Goal: Task Accomplishment & Management: Manage account settings

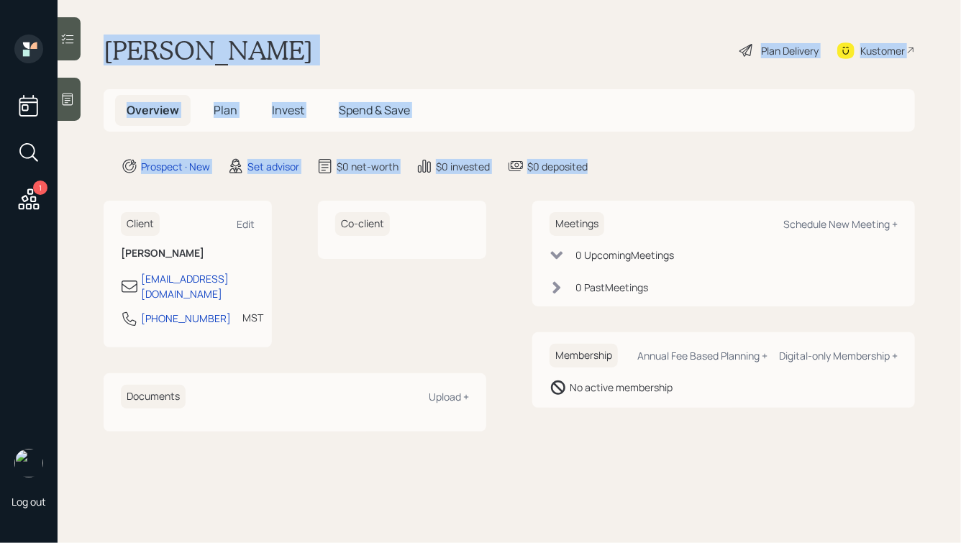
drag, startPoint x: 594, startPoint y: 167, endPoint x: 250, endPoint y: 10, distance: 378.0
click at [250, 10] on main "[PERSON_NAME] Plan Delivery Kustomer Overview Plan Invest Spend & Save Prospect…" at bounding box center [510, 271] width 904 height 543
click at [222, 38] on h1 "[PERSON_NAME]" at bounding box center [208, 51] width 209 height 32
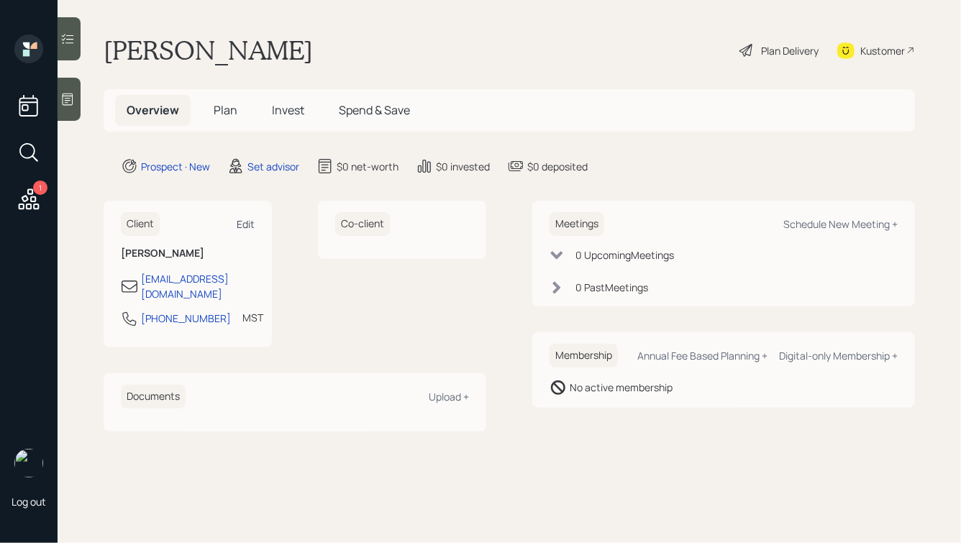
click at [249, 223] on div "Edit" at bounding box center [246, 224] width 18 height 14
select select "America/[GEOGRAPHIC_DATA]"
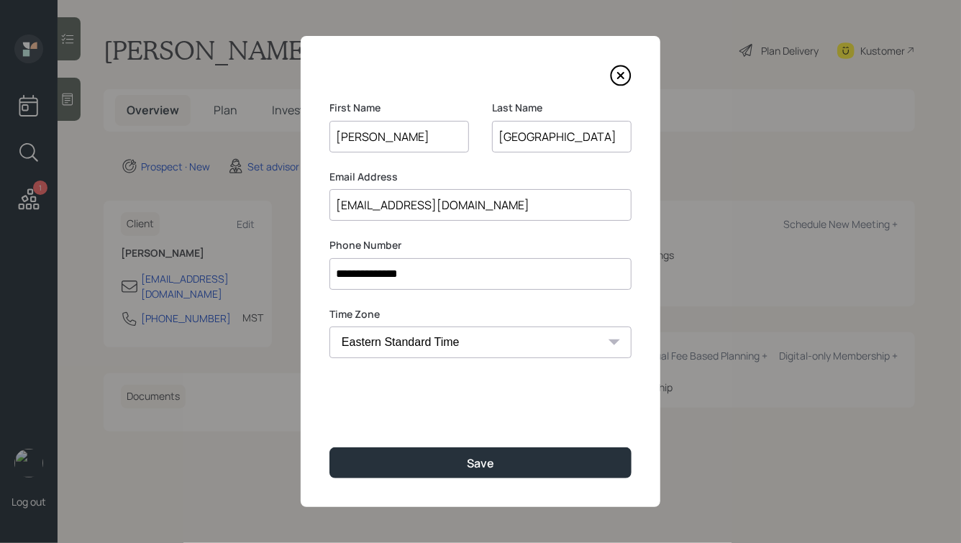
click at [350, 138] on input "[PERSON_NAME]" at bounding box center [400, 137] width 140 height 32
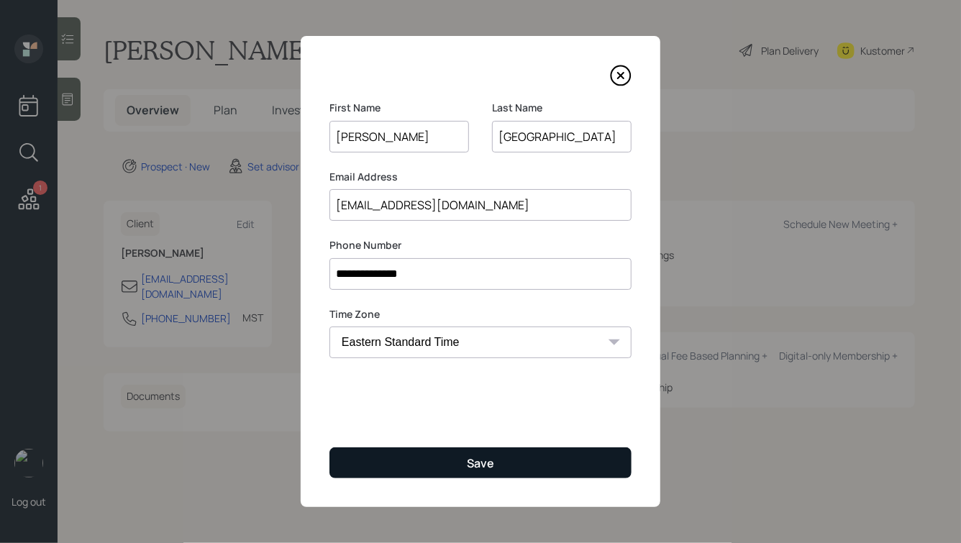
type input "[PERSON_NAME]"
click at [460, 473] on button "Save" at bounding box center [481, 463] width 302 height 31
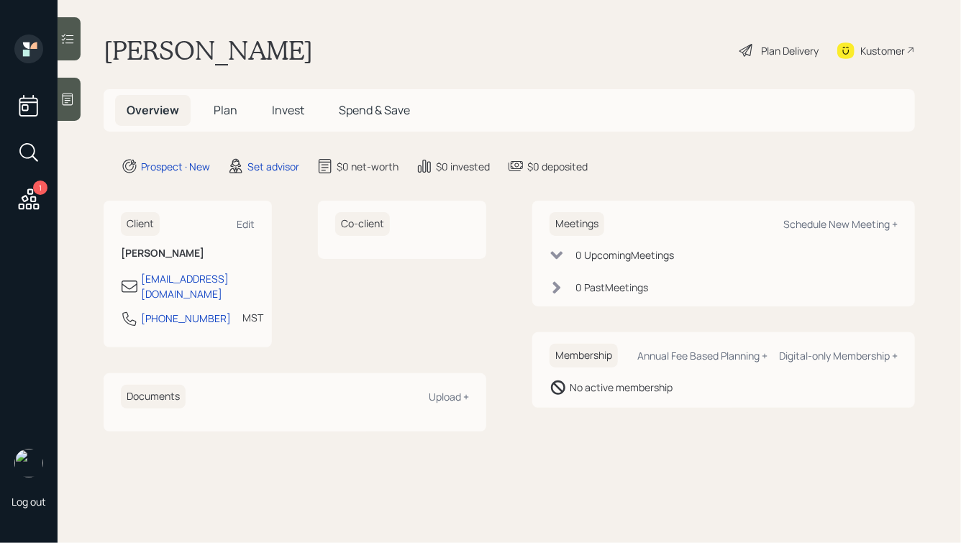
click at [68, 96] on icon at bounding box center [67, 99] width 14 height 14
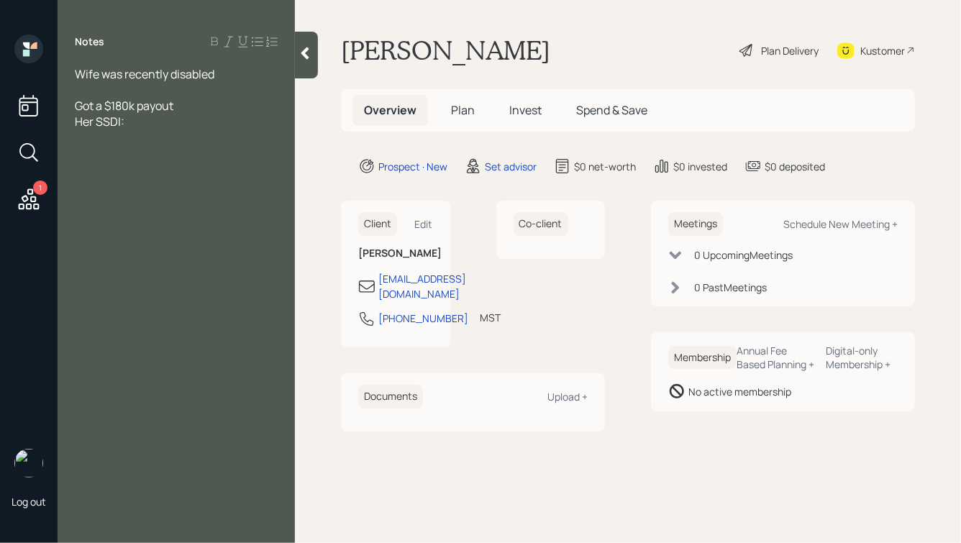
click at [218, 81] on div "Wife was recently disabled" at bounding box center [176, 74] width 203 height 16
drag, startPoint x: 129, startPoint y: 172, endPoint x: 71, endPoint y: 172, distance: 57.6
click at [71, 172] on div "Wife was recently disabled Both 54 His salary: Got a $180k payout Her SSDI:" at bounding box center [176, 121] width 237 height 111
click at [136, 124] on div "His salary:" at bounding box center [176, 122] width 203 height 16
click at [117, 156] on div at bounding box center [176, 153] width 203 height 16
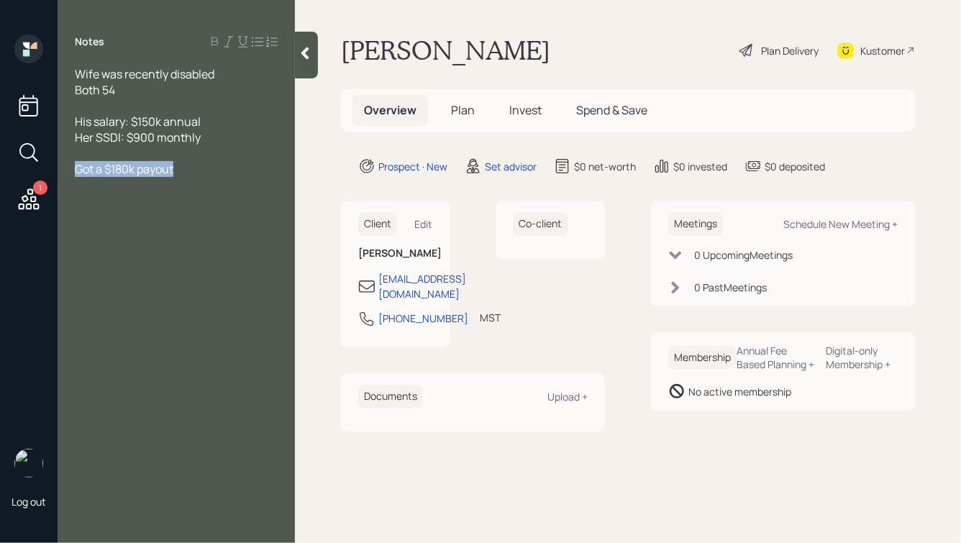
drag, startPoint x: 186, startPoint y: 171, endPoint x: 12, endPoint y: 171, distance: 174.1
click at [12, 171] on div "1 Log out Notes Wife was recently disabled Both 54 His salary: $150k annual Her…" at bounding box center [480, 271] width 961 height 543
click at [160, 160] on div at bounding box center [176, 153] width 203 height 16
click at [194, 189] on div "Got a $180k payout" at bounding box center [176, 185] width 203 height 16
drag, startPoint x: 114, startPoint y: 168, endPoint x: 49, endPoint y: 174, distance: 65.0
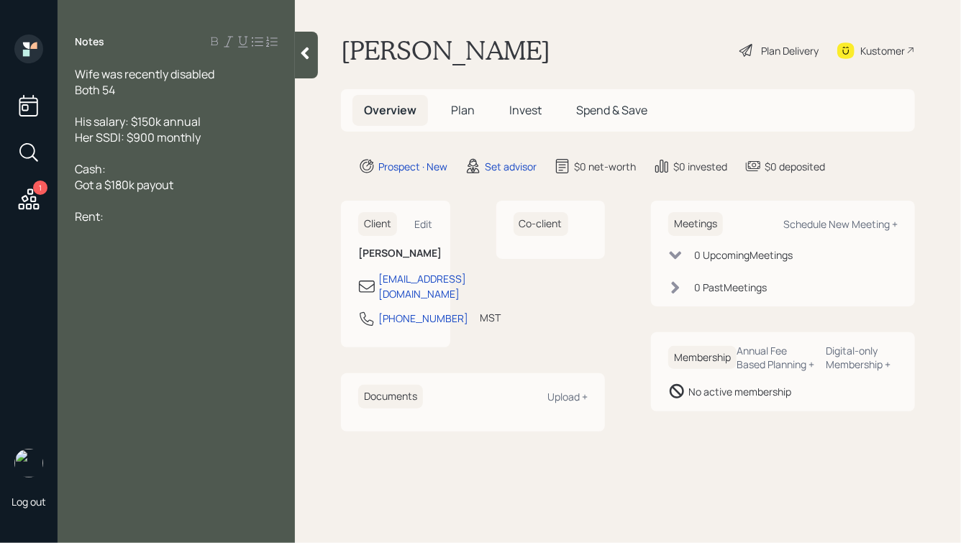
click at [49, 174] on div "1 Log out Notes Wife was recently disabled Both 54 His salary: $150k annual Her…" at bounding box center [480, 271] width 961 height 543
click at [181, 169] on div "Got a $180k payout" at bounding box center [176, 169] width 203 height 16
click at [134, 214] on div "Rent:" at bounding box center [176, 217] width 203 height 16
click at [135, 215] on div "Rent:" at bounding box center [176, 217] width 203 height 16
click at [156, 234] on div "No debts" at bounding box center [176, 232] width 203 height 16
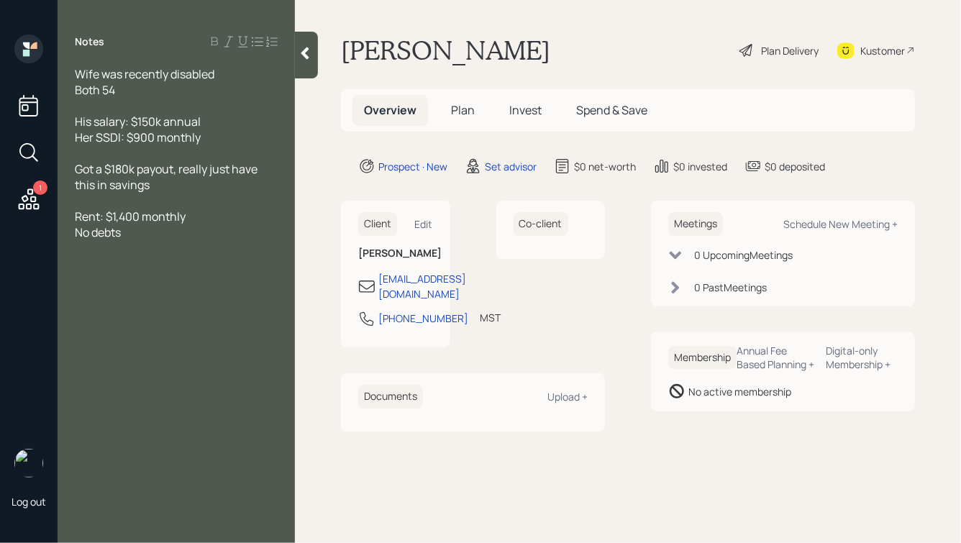
click at [133, 215] on span "Rent: $1,400 monthly" at bounding box center [130, 217] width 111 height 16
click at [128, 231] on div "No debts" at bounding box center [176, 232] width 203 height 16
drag, startPoint x: 167, startPoint y: 191, endPoint x: 119, endPoint y: 178, distance: 49.2
click at [119, 178] on div "Got a $180k payout, really just have this in savings" at bounding box center [176, 177] width 203 height 32
click at [119, 178] on span "Got a $180k payout, really just have this in savings" at bounding box center [167, 177] width 185 height 32
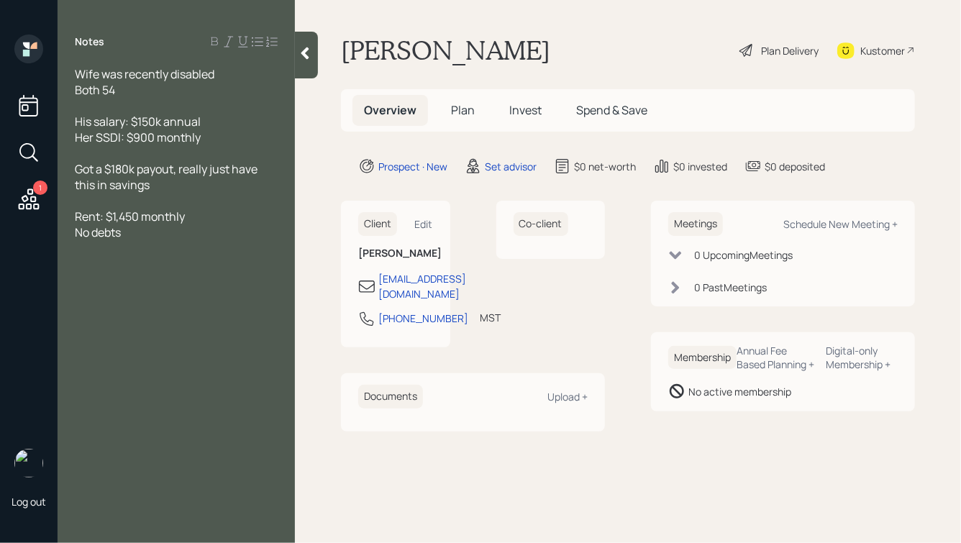
click at [168, 189] on div "Got a $180k payout, really just have this in savings" at bounding box center [176, 177] width 203 height 32
click at [174, 235] on div "No debts" at bounding box center [176, 232] width 203 height 16
click at [163, 187] on div "Got a $180k payout, really just have this in savings" at bounding box center [176, 177] width 203 height 32
click at [304, 59] on icon at bounding box center [305, 53] width 14 height 14
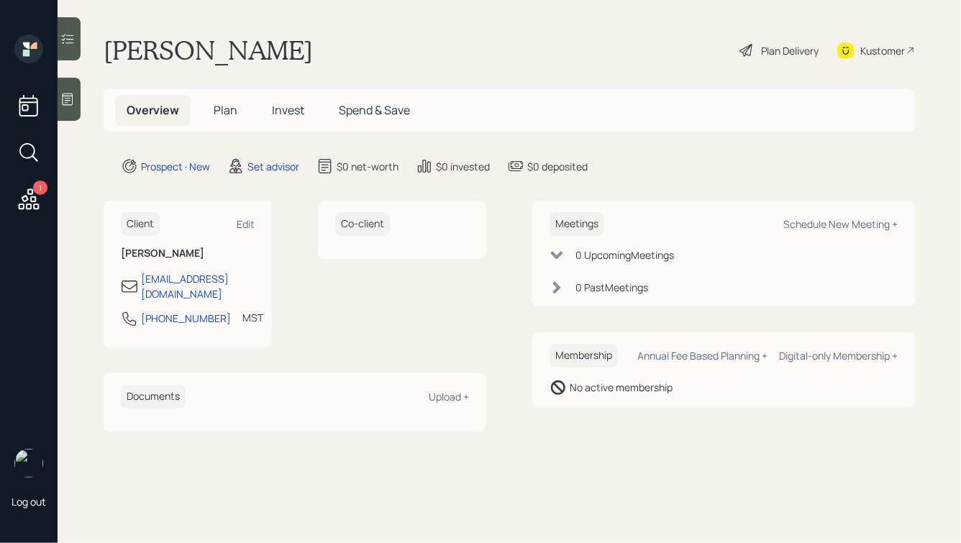
click at [68, 103] on icon at bounding box center [67, 99] width 14 height 14
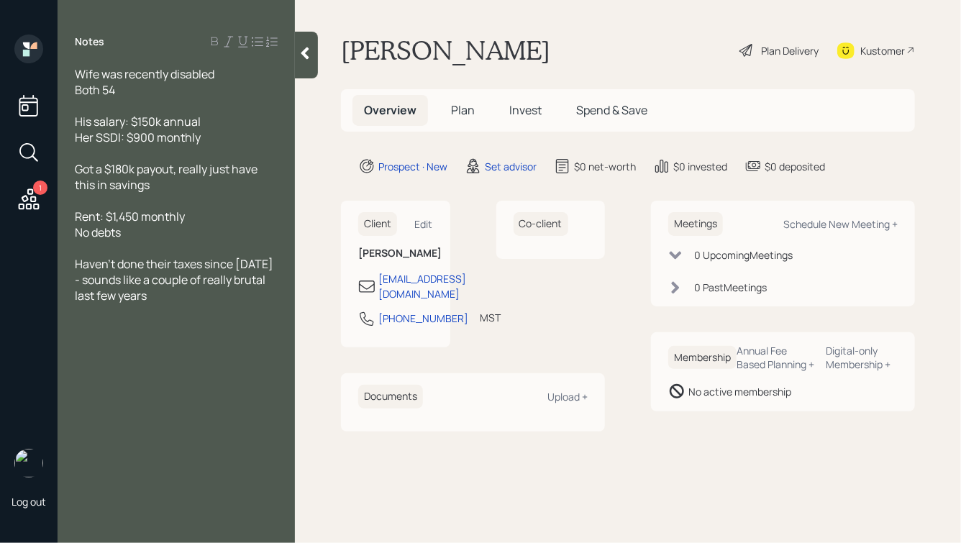
click at [212, 124] on div "His salary: $150k annual Her SSDI: $900 monthly" at bounding box center [176, 130] width 203 height 32
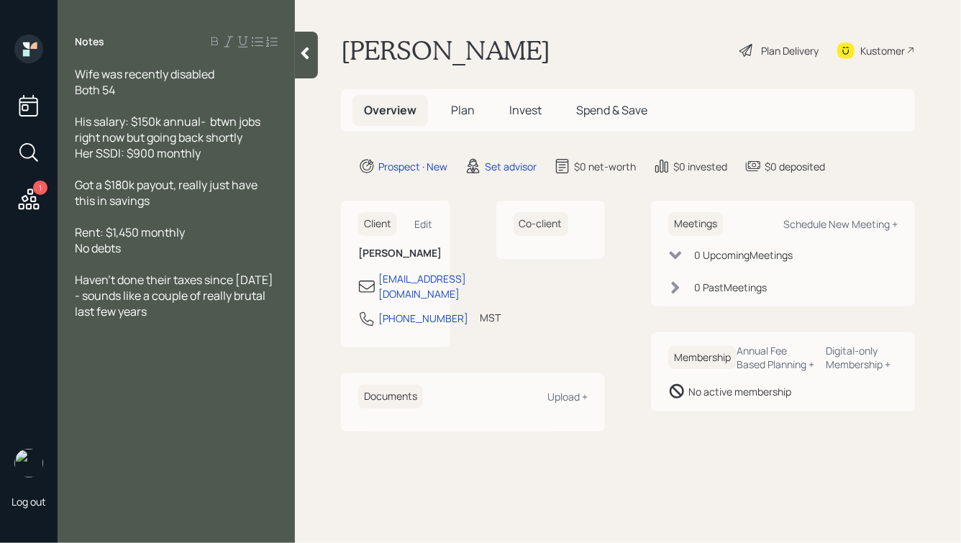
click at [304, 56] on icon at bounding box center [305, 53] width 14 height 14
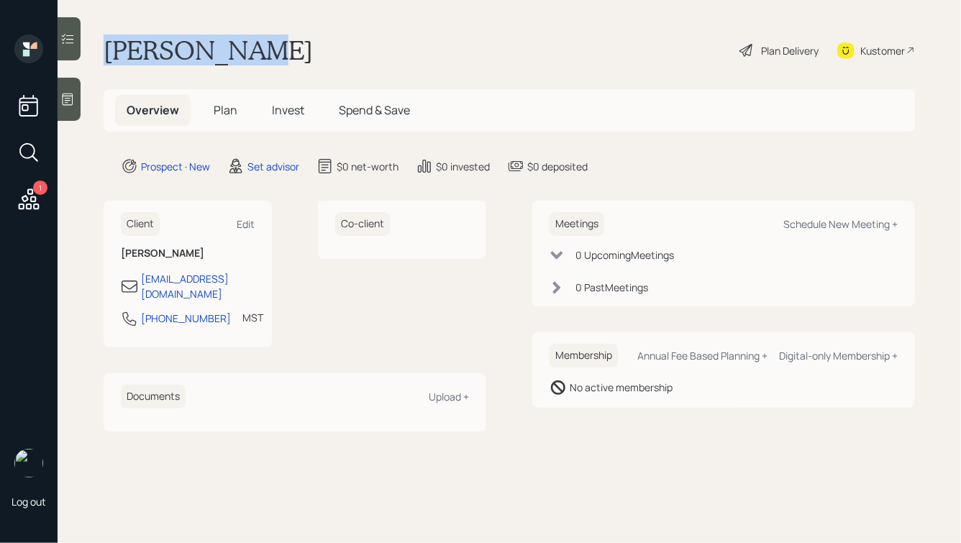
drag, startPoint x: 264, startPoint y: 56, endPoint x: 95, endPoint y: 49, distance: 169.2
click at [95, 50] on main "[PERSON_NAME] Plan Delivery Kustomer Overview Plan Invest Spend & Save Prospect…" at bounding box center [510, 271] width 904 height 543
click at [178, 56] on h1 "[PERSON_NAME]" at bounding box center [208, 51] width 209 height 32
click at [78, 99] on div at bounding box center [69, 99] width 23 height 43
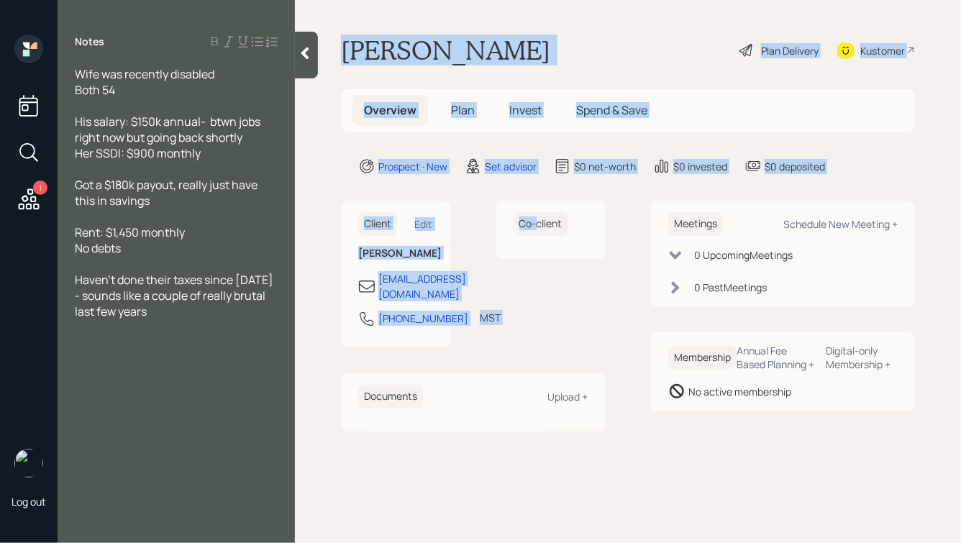
drag, startPoint x: 338, startPoint y: 47, endPoint x: 538, endPoint y: 227, distance: 268.5
click at [538, 227] on main "[PERSON_NAME] Plan Delivery Kustomer Overview Plan Invest Spend & Save Prospect…" at bounding box center [628, 271] width 666 height 543
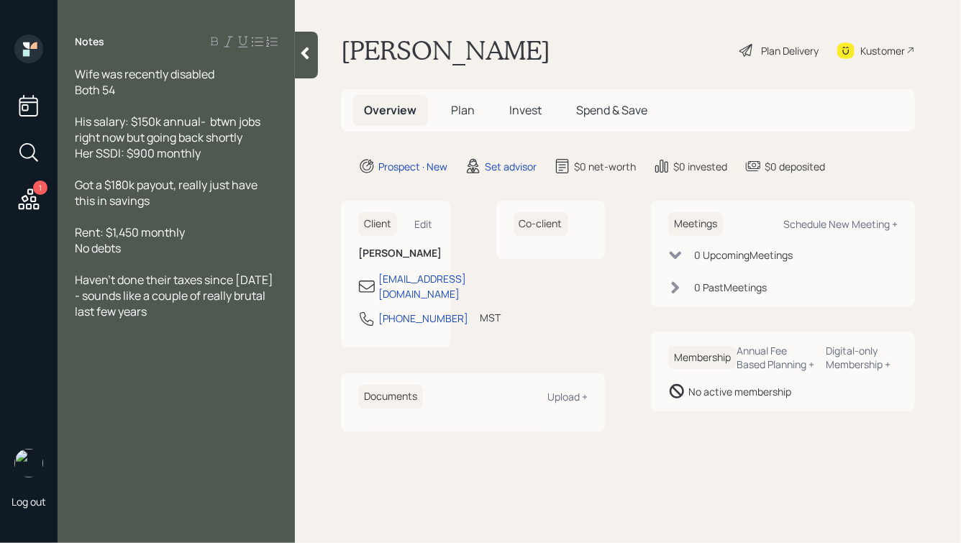
click at [618, 280] on div "Client Edit [PERSON_NAME] [EMAIL_ADDRESS][DOMAIN_NAME] [PHONE_NUMBER] MST Curre…" at bounding box center [628, 316] width 574 height 230
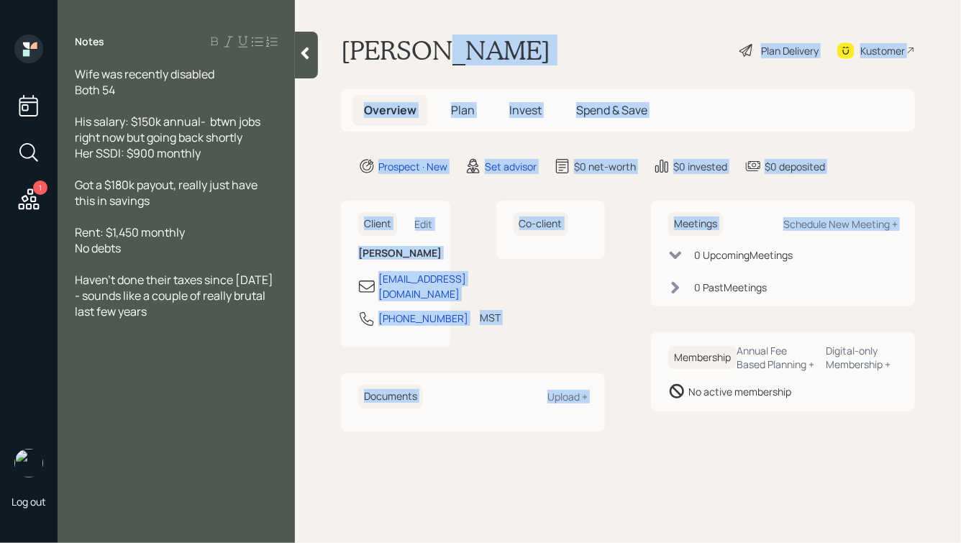
drag, startPoint x: 632, startPoint y: 257, endPoint x: 424, endPoint y: 35, distance: 304.9
click at [424, 35] on main "[PERSON_NAME] Plan Delivery Kustomer Overview Plan Invest Spend & Save Prospect…" at bounding box center [628, 271] width 666 height 543
click at [424, 35] on h1 "[PERSON_NAME]" at bounding box center [445, 51] width 209 height 32
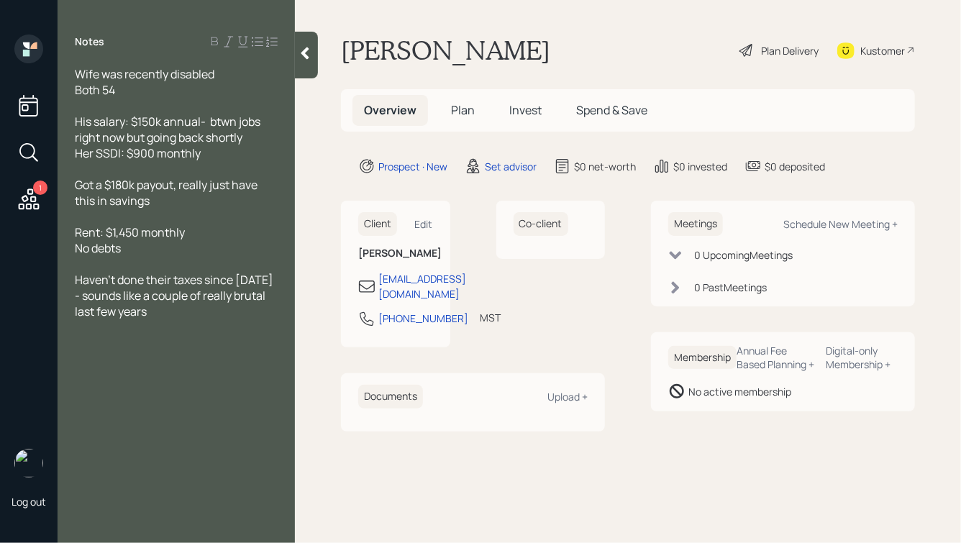
click at [304, 58] on icon at bounding box center [305, 53] width 14 height 14
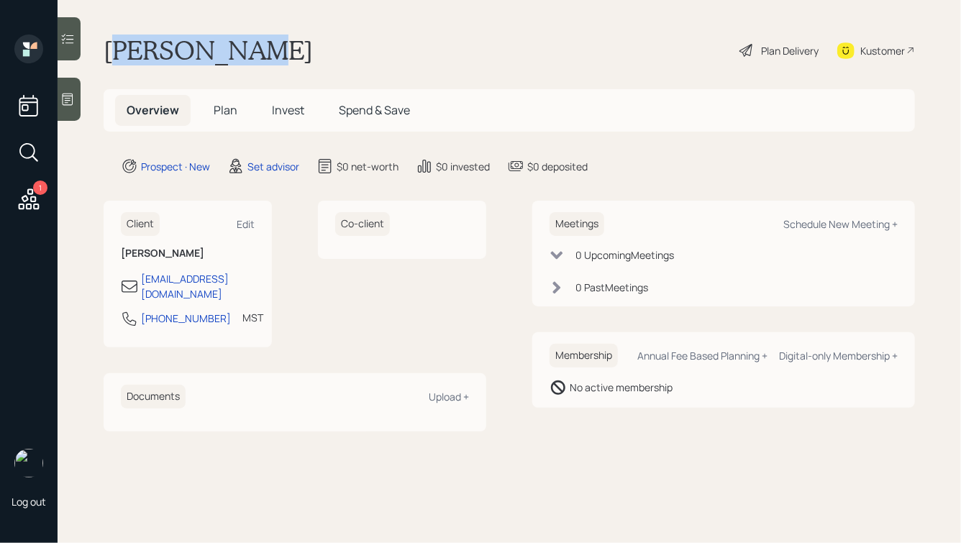
drag, startPoint x: 271, startPoint y: 53, endPoint x: 107, endPoint y: 42, distance: 163.7
click at [108, 42] on div "[PERSON_NAME] Plan Delivery Kustomer" at bounding box center [510, 51] width 812 height 32
click at [176, 42] on h1 "[PERSON_NAME]" at bounding box center [208, 51] width 209 height 32
drag, startPoint x: 265, startPoint y: 53, endPoint x: 123, endPoint y: 48, distance: 142.5
click at [122, 48] on div "[PERSON_NAME] Plan Delivery Kustomer" at bounding box center [510, 51] width 812 height 32
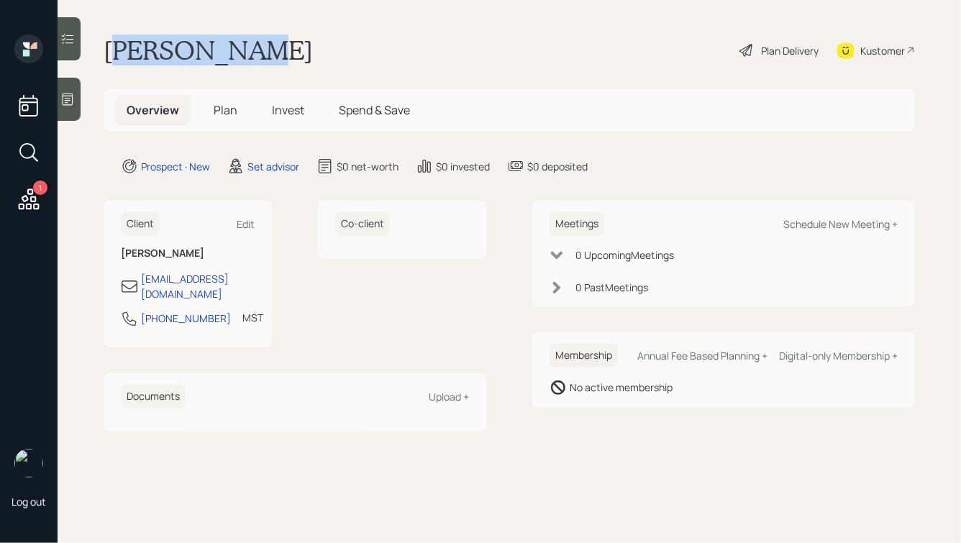
click at [212, 48] on h1 "[PERSON_NAME]" at bounding box center [208, 51] width 209 height 32
click at [807, 230] on div "Schedule New Meeting +" at bounding box center [841, 224] width 114 height 14
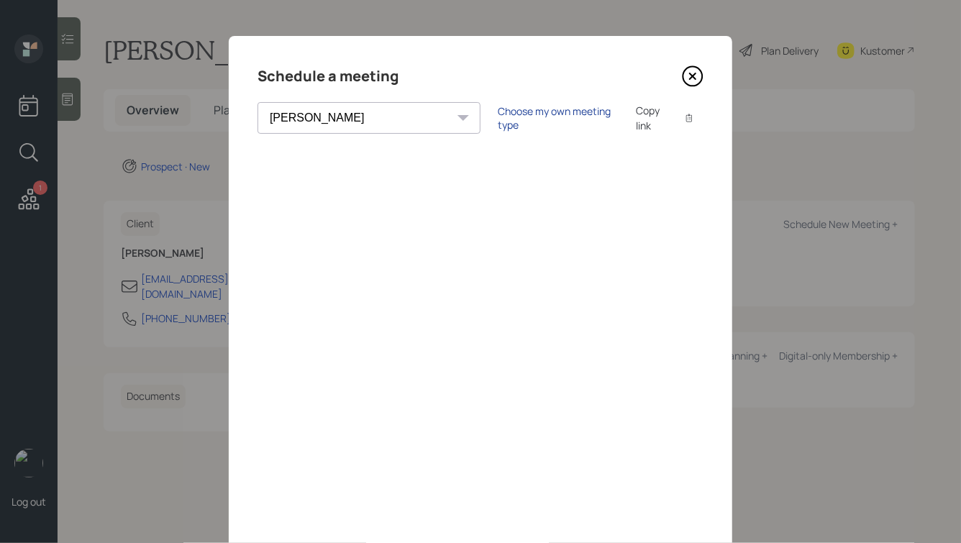
click at [498, 119] on div "Choose my own meeting type" at bounding box center [558, 117] width 121 height 27
click at [357, 115] on select "[PERSON_NAME] [PERSON_NAME] [PERSON_NAME] [PERSON_NAME] [PERSON_NAME] [PERSON_N…" at bounding box center [382, 118] width 248 height 32
click at [258, 102] on select "[PERSON_NAME] [PERSON_NAME] [PERSON_NAME] [PERSON_NAME] [PERSON_NAME] [PERSON_N…" at bounding box center [382, 118] width 248 height 32
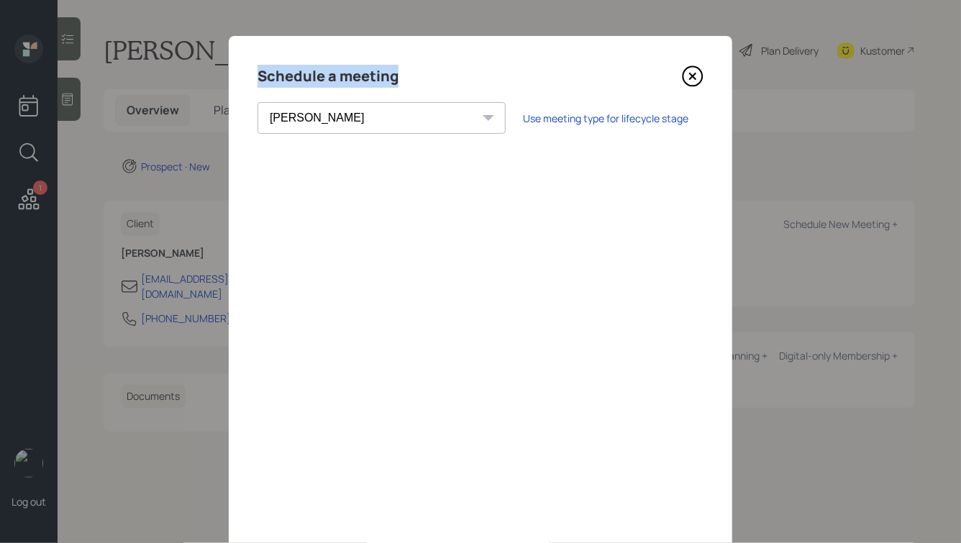
drag, startPoint x: 404, startPoint y: 78, endPoint x: 256, endPoint y: 76, distance: 147.5
click at [256, 76] on div "Schedule a meeting [PERSON_NAME] [PERSON_NAME] [PERSON_NAME] [PERSON_NAME] [PER…" at bounding box center [481, 324] width 504 height 576
click at [267, 74] on h4 "Schedule a meeting" at bounding box center [328, 76] width 141 height 23
drag, startPoint x: 268, startPoint y: 78, endPoint x: 326, endPoint y: 78, distance: 58.3
click at [326, 78] on h4 "Schedule a meeting" at bounding box center [328, 76] width 141 height 23
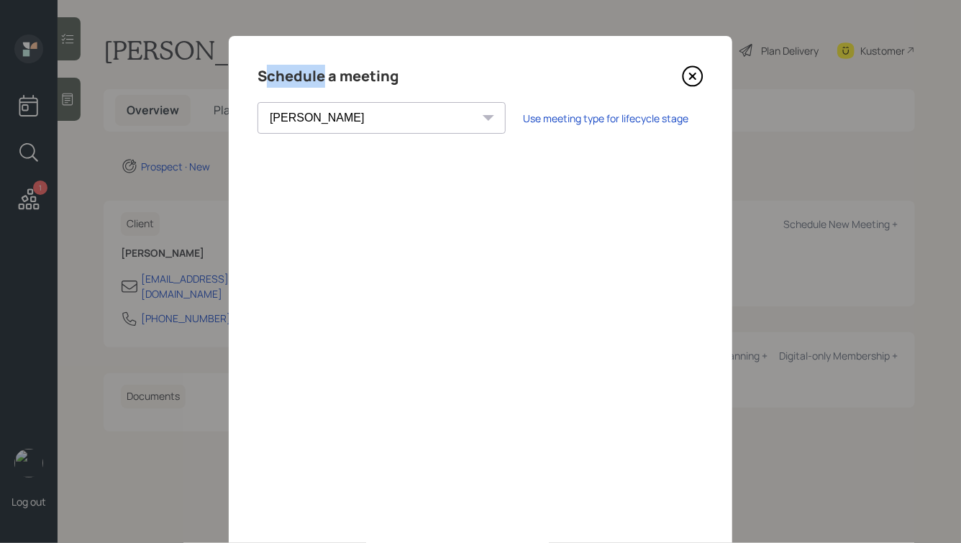
click at [326, 78] on h4 "Schedule a meeting" at bounding box center [328, 76] width 141 height 23
drag, startPoint x: 400, startPoint y: 80, endPoint x: 251, endPoint y: 78, distance: 149.0
click at [251, 78] on div "Schedule a meeting [PERSON_NAME] [PERSON_NAME] [PERSON_NAME] [PERSON_NAME] [PER…" at bounding box center [481, 324] width 504 height 576
click at [336, 79] on h4 "Schedule a meeting" at bounding box center [328, 76] width 141 height 23
drag, startPoint x: 389, startPoint y: 75, endPoint x: 316, endPoint y: 74, distance: 72.7
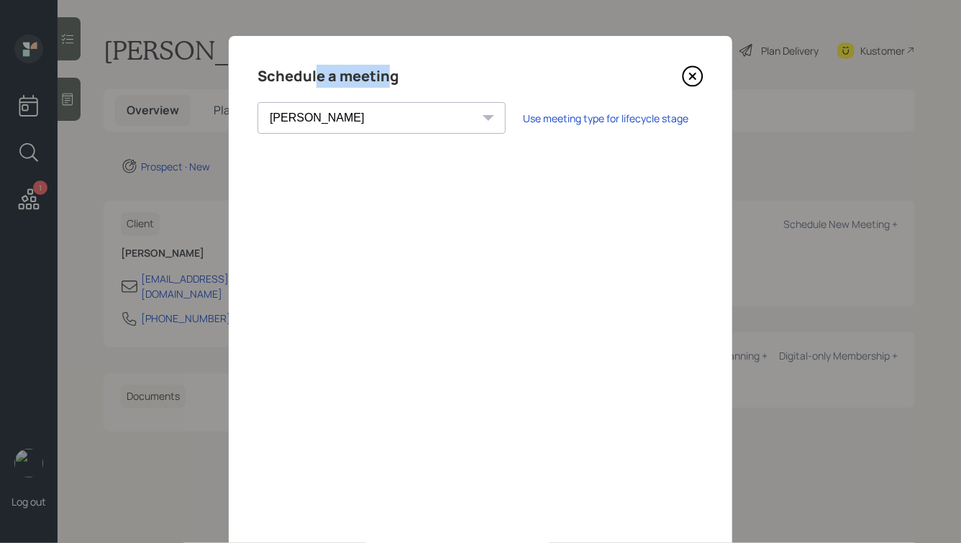
click at [316, 74] on h4 "Schedule a meeting" at bounding box center [328, 76] width 141 height 23
drag, startPoint x: 398, startPoint y: 78, endPoint x: 271, endPoint y: 79, distance: 127.4
click at [271, 79] on h4 "Schedule a meeting" at bounding box center [328, 76] width 141 height 23
click at [271, 78] on h4 "Schedule a meeting" at bounding box center [328, 76] width 141 height 23
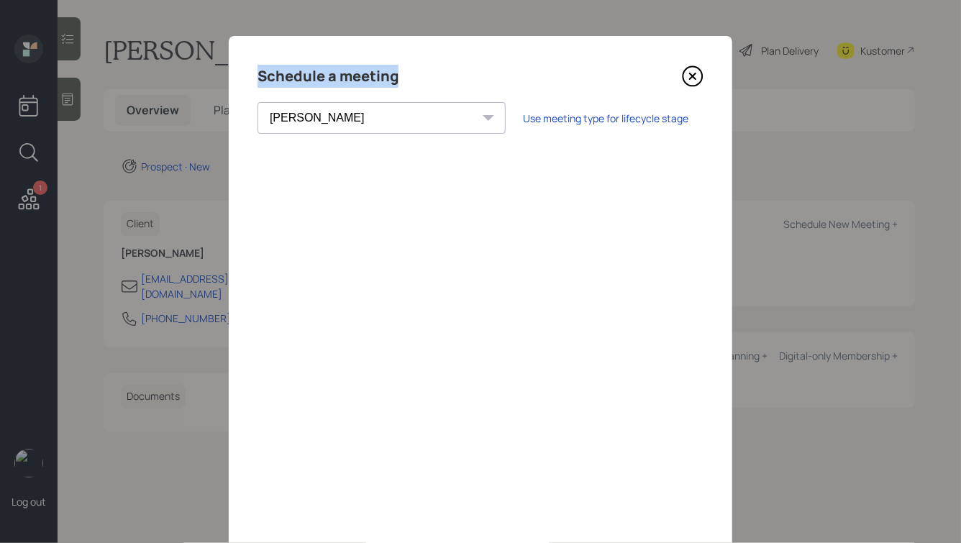
drag, startPoint x: 259, startPoint y: 75, endPoint x: 422, endPoint y: 77, distance: 163.3
click at [422, 77] on div "Schedule a meeting" at bounding box center [481, 76] width 446 height 23
drag, startPoint x: 692, startPoint y: 78, endPoint x: 517, endPoint y: 76, distance: 174.8
click at [517, 76] on div "Schedule a meeting" at bounding box center [481, 76] width 446 height 23
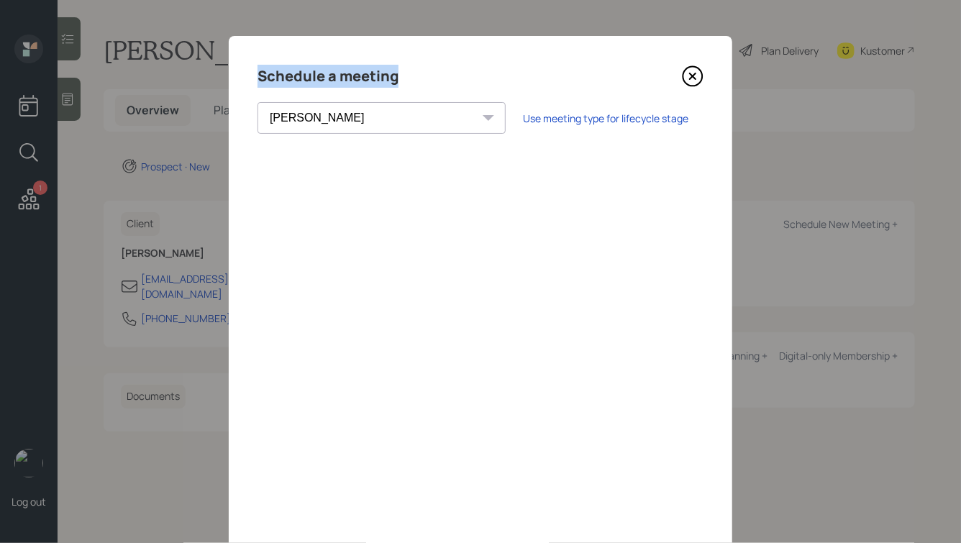
drag, startPoint x: 404, startPoint y: 80, endPoint x: 242, endPoint y: 78, distance: 161.9
click at [242, 79] on div "Schedule a meeting [PERSON_NAME] [PERSON_NAME] [PERSON_NAME] [PERSON_NAME] [PER…" at bounding box center [481, 324] width 504 height 576
click at [348, 73] on h4 "Schedule a meeting" at bounding box center [328, 76] width 141 height 23
click at [358, 116] on select "[PERSON_NAME] [PERSON_NAME] [PERSON_NAME] [PERSON_NAME] [PERSON_NAME] [PERSON_N…" at bounding box center [382, 118] width 248 height 32
click at [258, 102] on select "[PERSON_NAME] [PERSON_NAME] [PERSON_NAME] [PERSON_NAME] [PERSON_NAME] [PERSON_N…" at bounding box center [382, 118] width 248 height 32
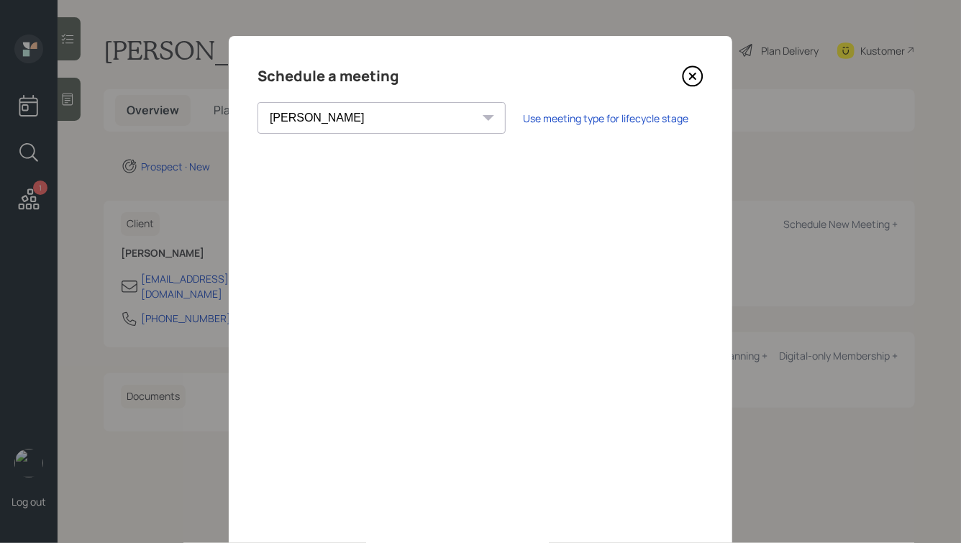
click at [348, 121] on select "[PERSON_NAME] [PERSON_NAME] [PERSON_NAME] [PERSON_NAME] [PERSON_NAME] [PERSON_N…" at bounding box center [382, 118] width 248 height 32
select select "bffa7908-1b2a-4c79-9bb6-f0ec9aed22d3"
click at [258, 102] on select "[PERSON_NAME] [PERSON_NAME] [PERSON_NAME] [PERSON_NAME] [PERSON_NAME] [PERSON_N…" at bounding box center [382, 118] width 248 height 32
click at [690, 78] on icon at bounding box center [693, 76] width 6 height 6
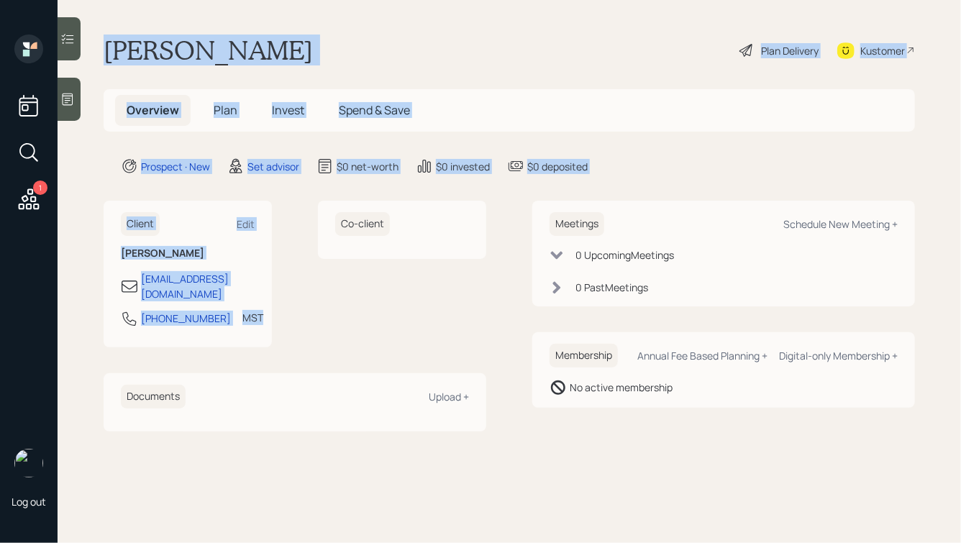
drag, startPoint x: 281, startPoint y: 319, endPoint x: 132, endPoint y: 12, distance: 341.4
click at [132, 13] on main "[PERSON_NAME] Plan Delivery Kustomer Overview Plan Invest Spend & Save Prospect…" at bounding box center [510, 271] width 904 height 543
click at [132, 12] on main "[PERSON_NAME] Plan Delivery Kustomer Overview Plan Invest Spend & Save Prospect…" at bounding box center [510, 271] width 904 height 543
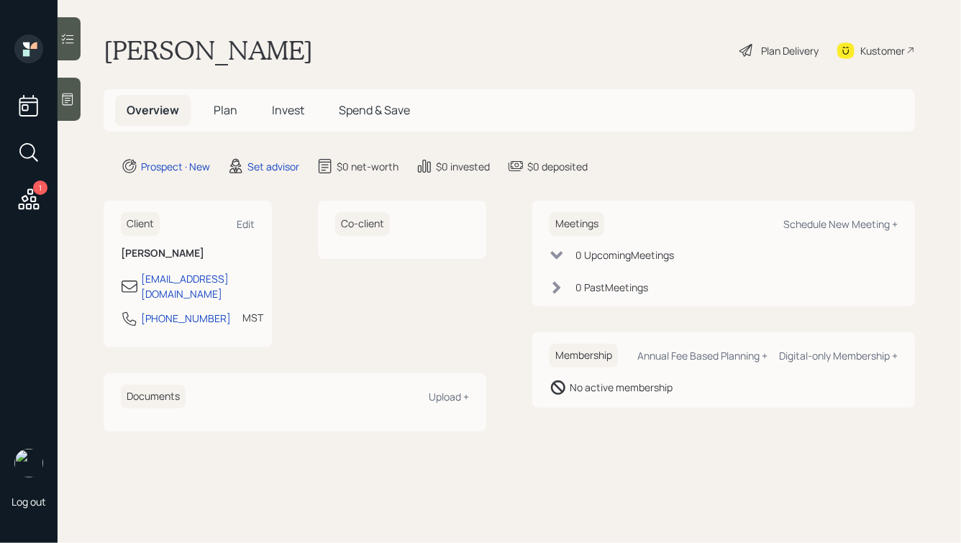
click at [68, 108] on div at bounding box center [69, 99] width 23 height 43
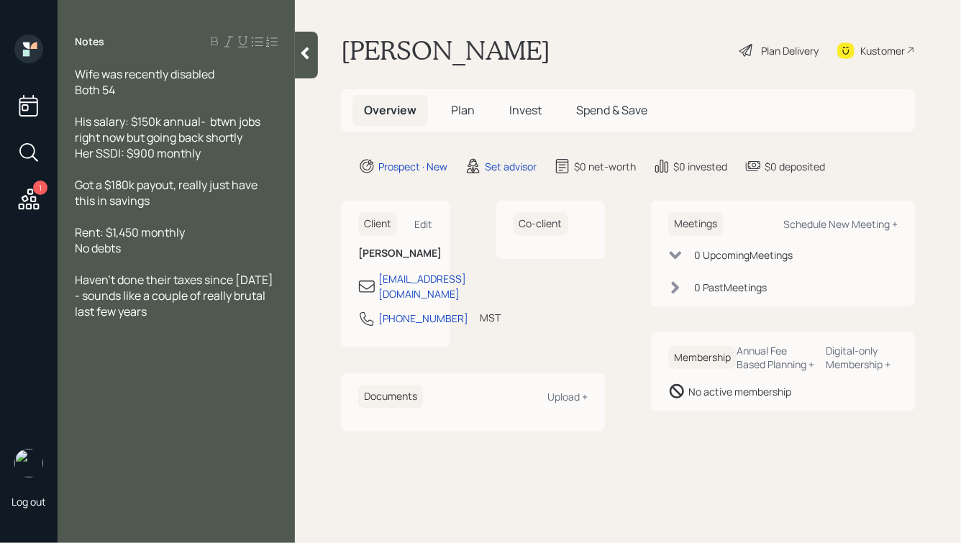
click at [146, 88] on div "Wife was recently disabled Both 54" at bounding box center [176, 82] width 203 height 32
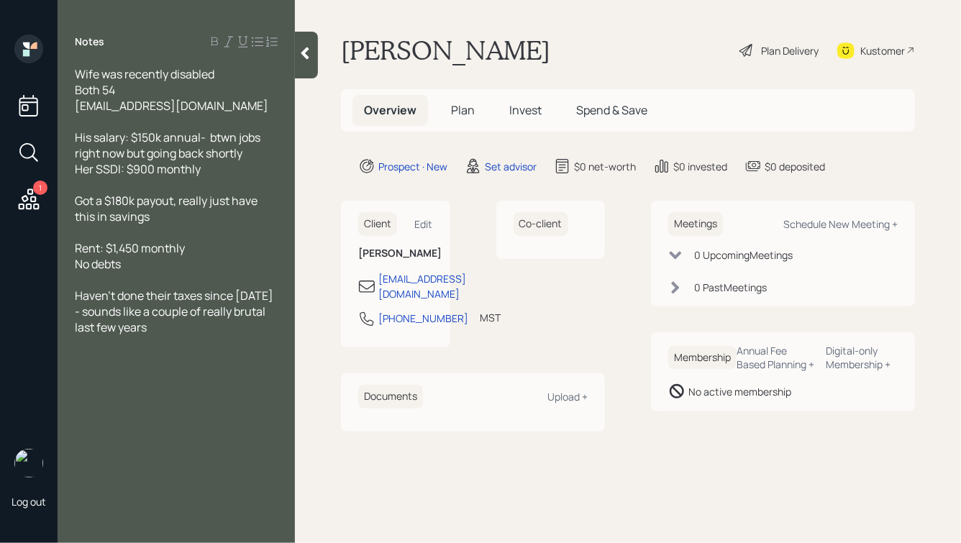
click at [75, 105] on span "[EMAIL_ADDRESS][DOMAIN_NAME]" at bounding box center [172, 106] width 194 height 16
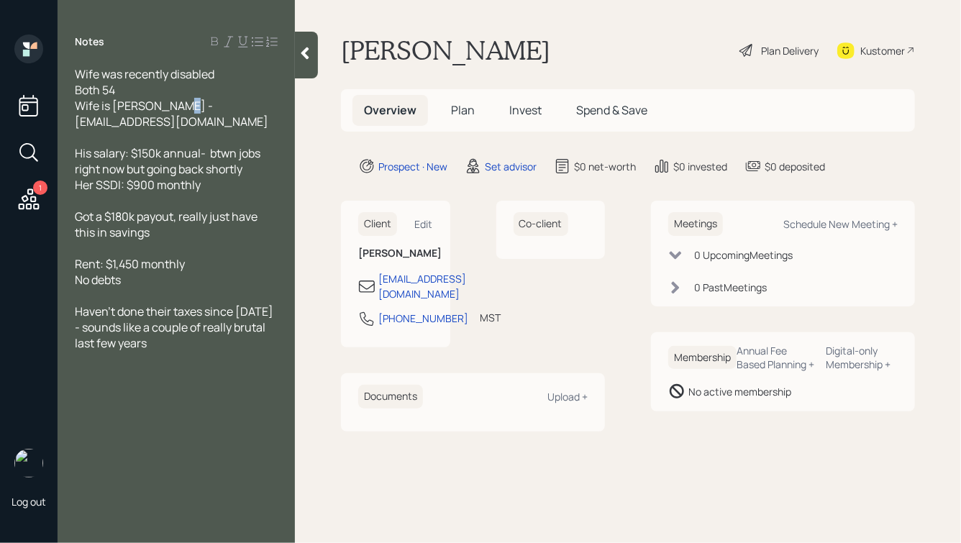
click at [168, 109] on span "Wife is [PERSON_NAME] - [EMAIL_ADDRESS][DOMAIN_NAME]" at bounding box center [172, 114] width 194 height 32
click at [194, 329] on div "Haven't done their taxes since [DATE] - sounds like a couple of really brutal l…" at bounding box center [176, 327] width 203 height 47
click at [168, 108] on span "Wife is [PERSON_NAME] - [EMAIL_ADDRESS][DOMAIN_NAME]" at bounding box center [172, 114] width 194 height 32
click at [304, 62] on div at bounding box center [306, 55] width 23 height 47
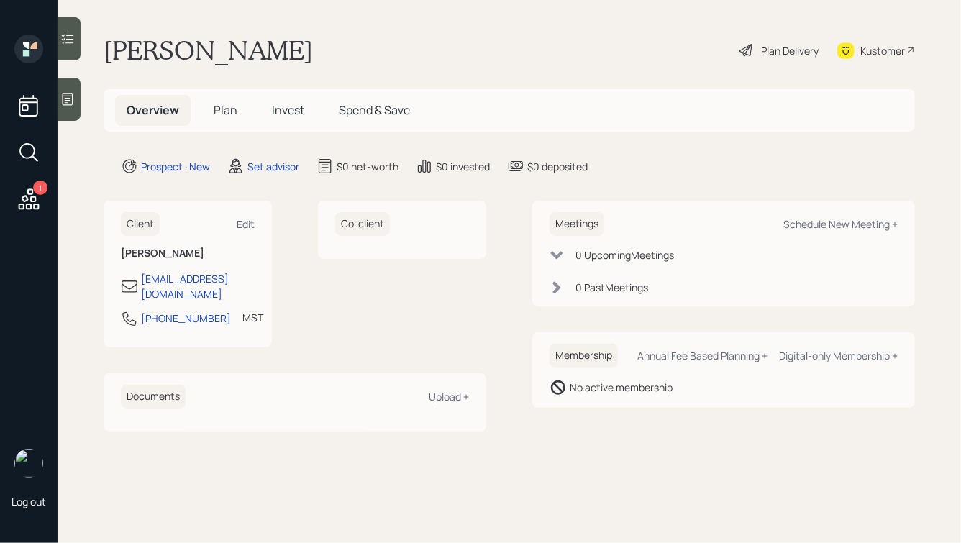
click at [61, 102] on icon at bounding box center [67, 99] width 14 height 14
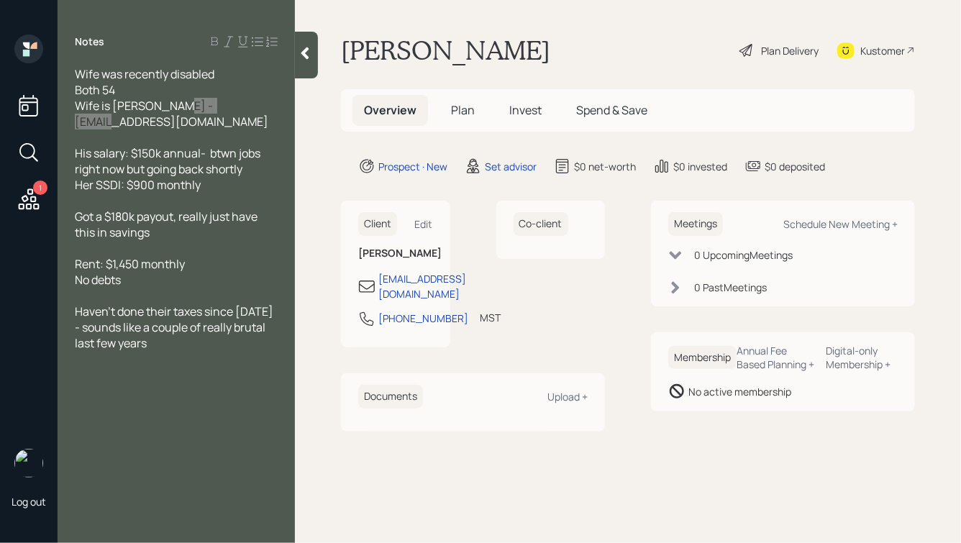
drag, startPoint x: 168, startPoint y: 106, endPoint x: 238, endPoint y: 109, distance: 70.6
click at [238, 109] on span "Wife was recently disabled Both 54 Wife is [PERSON_NAME] - [EMAIL_ADDRESS][DOMA…" at bounding box center [172, 97] width 194 height 63
click at [229, 87] on div "Wife was recently disabled Both 54 Wife is [PERSON_NAME] - [EMAIL_ADDRESS][DOMA…" at bounding box center [176, 97] width 203 height 63
drag, startPoint x: 169, startPoint y: 108, endPoint x: 276, endPoint y: 107, distance: 107.2
click at [268, 107] on span "Wife was recently disabled Both 54 Wife is [PERSON_NAME] - [EMAIL_ADDRESS][DOMA…" at bounding box center [172, 97] width 194 height 63
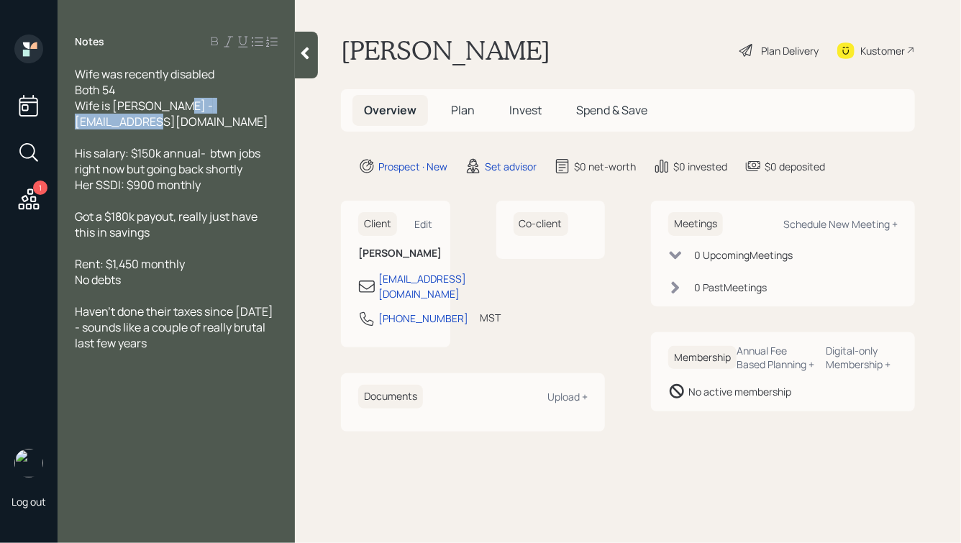
copy span "[EMAIL_ADDRESS][DOMAIN_NAME]"
click at [178, 332] on div "Haven't done their taxes since [DATE] - sounds like a couple of really brutal l…" at bounding box center [176, 327] width 203 height 47
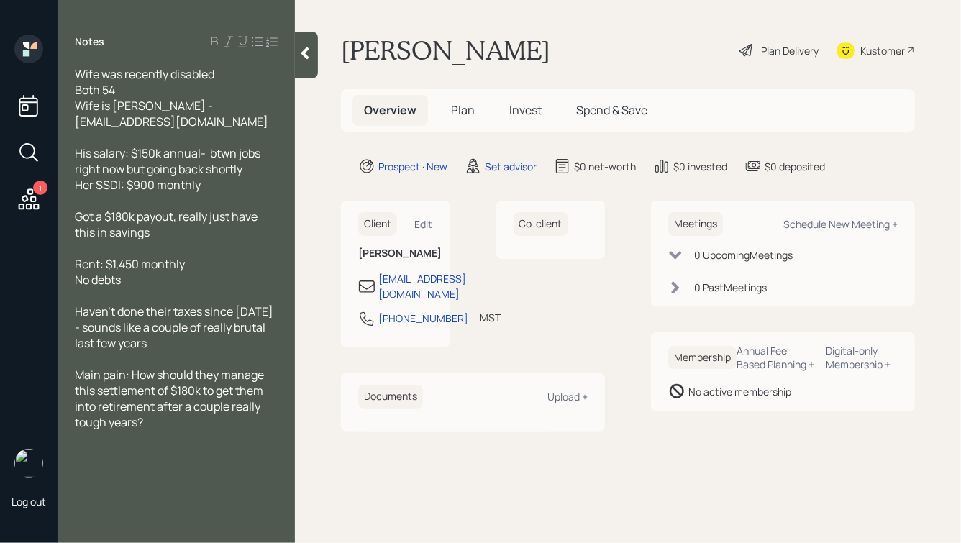
click at [304, 58] on icon at bounding box center [305, 53] width 14 height 14
